Goal: Transaction & Acquisition: Book appointment/travel/reservation

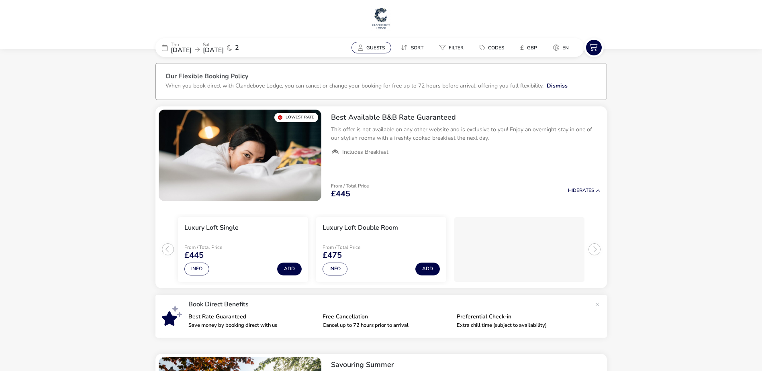
click at [384, 47] on button "Guests" at bounding box center [371, 48] width 40 height 12
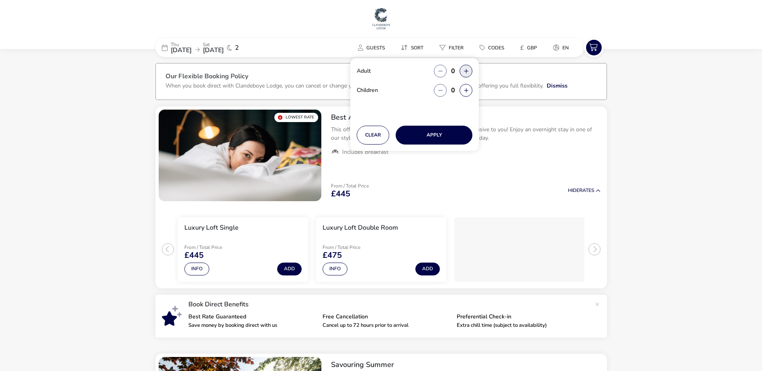
click at [466, 70] on button "button" at bounding box center [465, 71] width 13 height 13
click at [467, 71] on span "button" at bounding box center [467, 71] width 0 height 0
type input "2"
click at [438, 134] on button "Apply" at bounding box center [434, 135] width 77 height 19
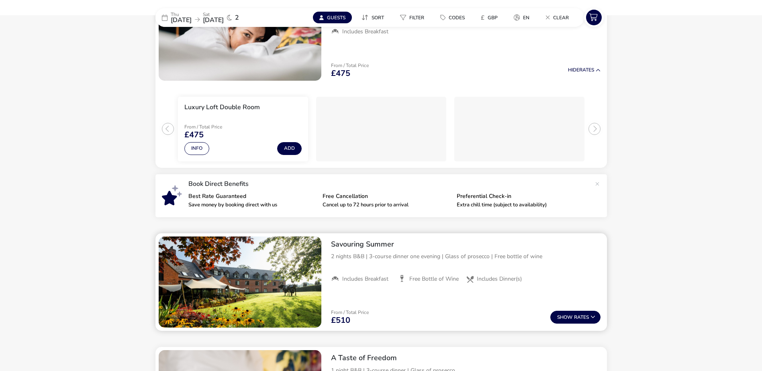
scroll to position [201, 0]
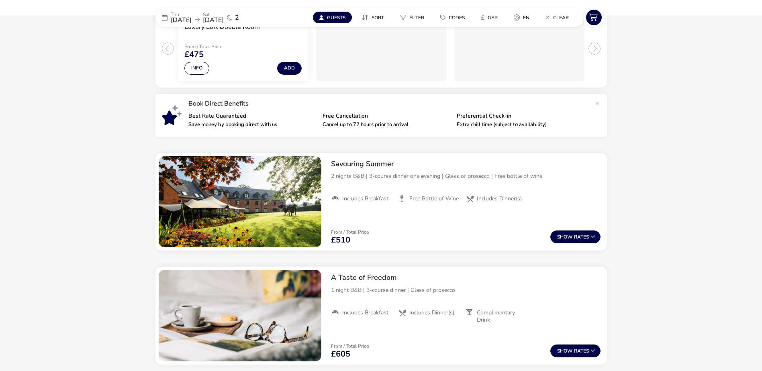
click at [186, 17] on span "[DATE]" at bounding box center [181, 20] width 21 height 9
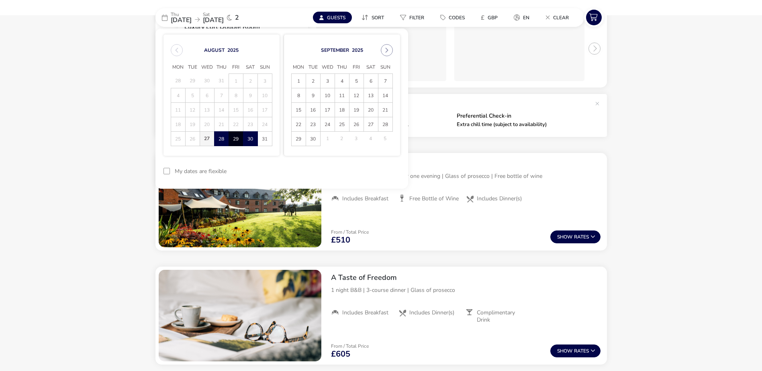
click at [205, 139] on span "27" at bounding box center [207, 139] width 14 height 14
click at [238, 138] on span "29" at bounding box center [236, 139] width 14 height 14
click at [371, 172] on button "Apply Dates" at bounding box center [375, 171] width 49 height 19
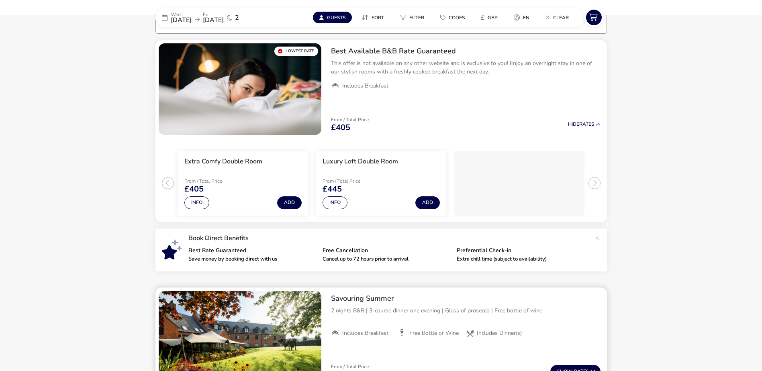
scroll to position [187, 0]
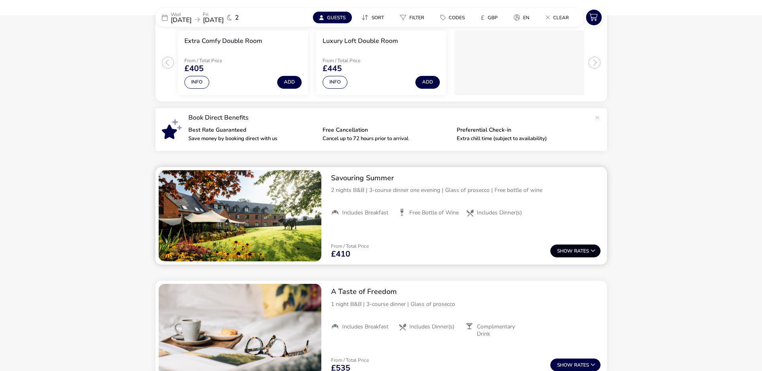
click at [579, 252] on button "Show Rates" at bounding box center [575, 251] width 50 height 13
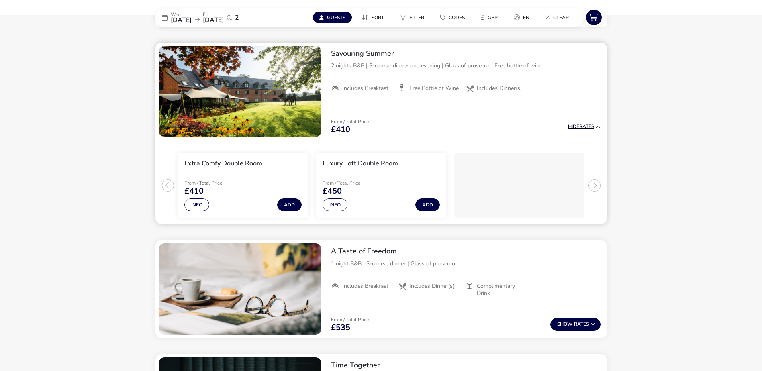
scroll to position [313, 0]
